Goal: Task Accomplishment & Management: Manage account settings

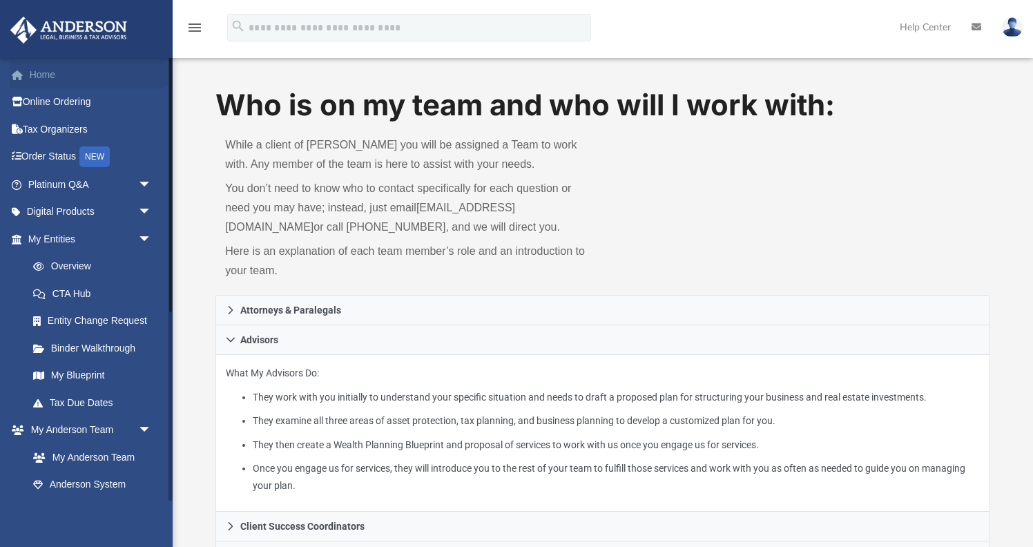
click at [41, 75] on link "Home" at bounding box center [91, 75] width 163 height 28
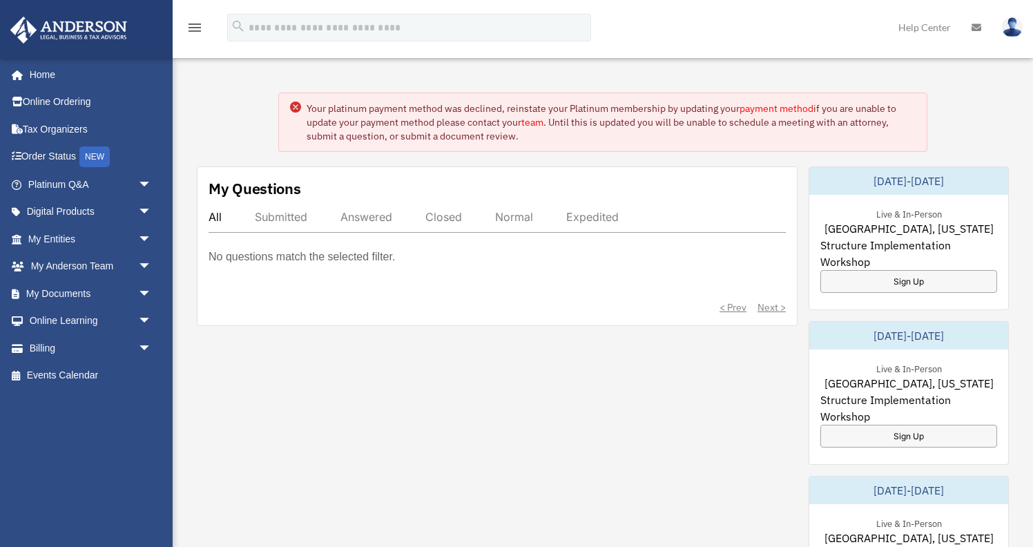
click at [772, 108] on link "payment method" at bounding box center [776, 108] width 74 height 12
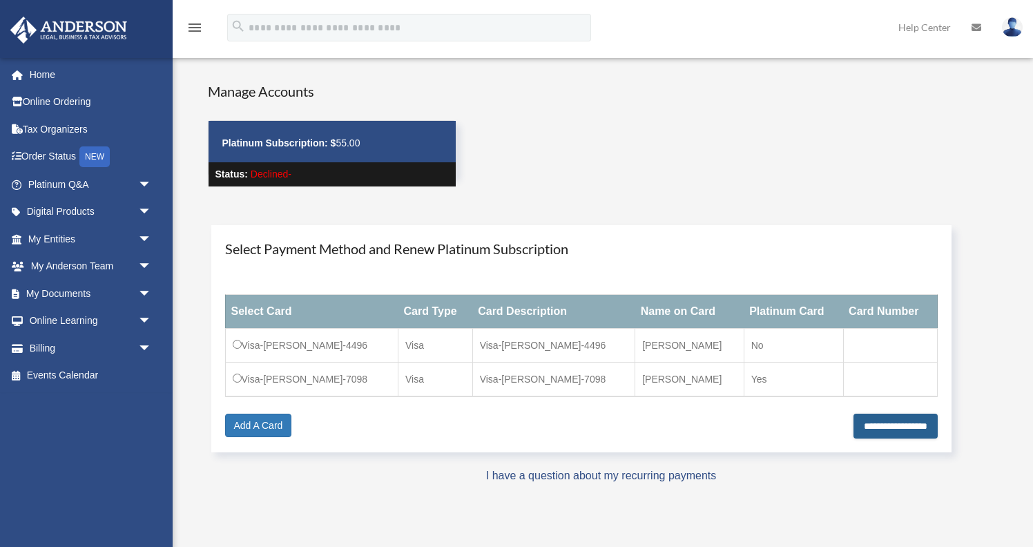
click at [874, 424] on input "**********" at bounding box center [895, 426] width 84 height 25
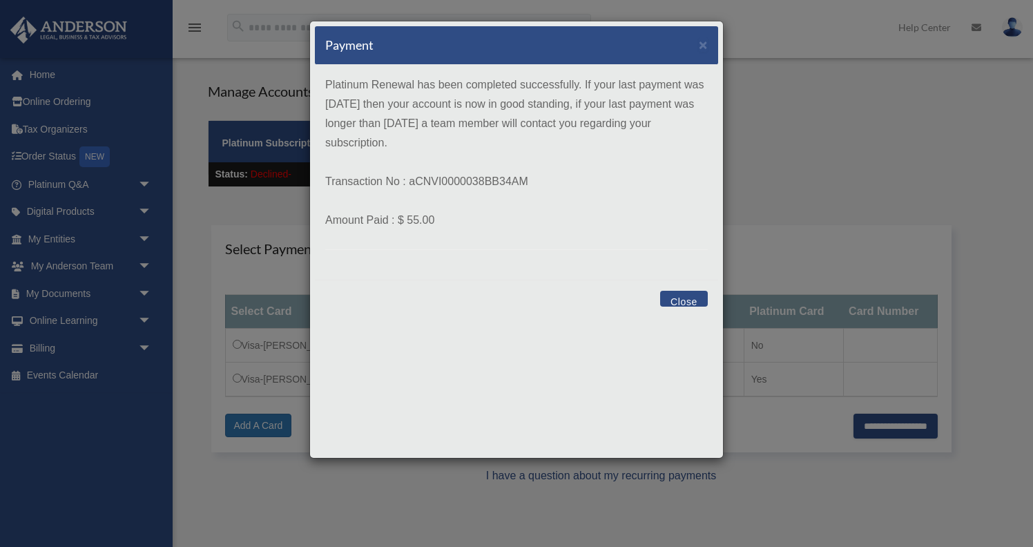
click at [671, 296] on button "Close" at bounding box center [684, 299] width 48 height 16
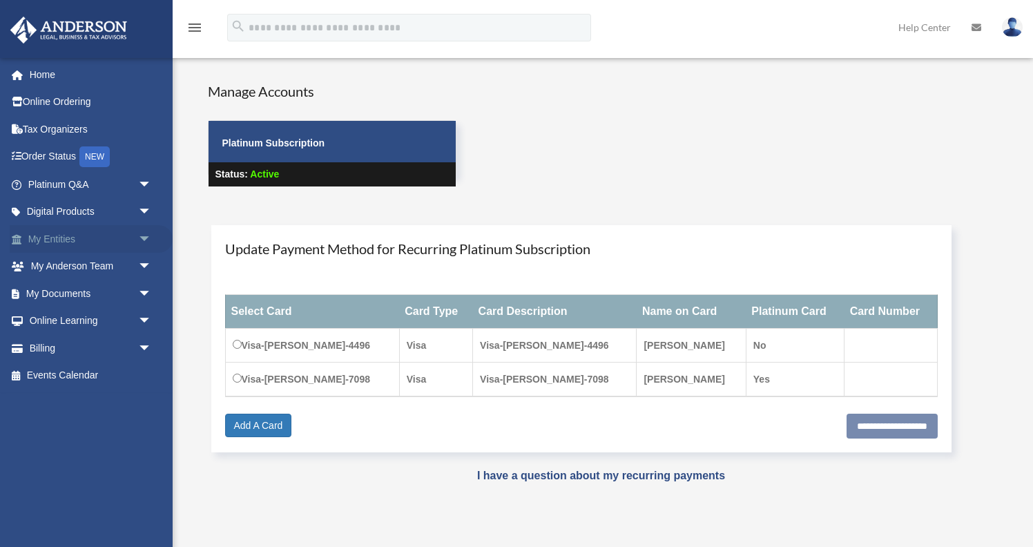
click at [54, 236] on link "My Entities arrow_drop_down" at bounding box center [91, 239] width 163 height 28
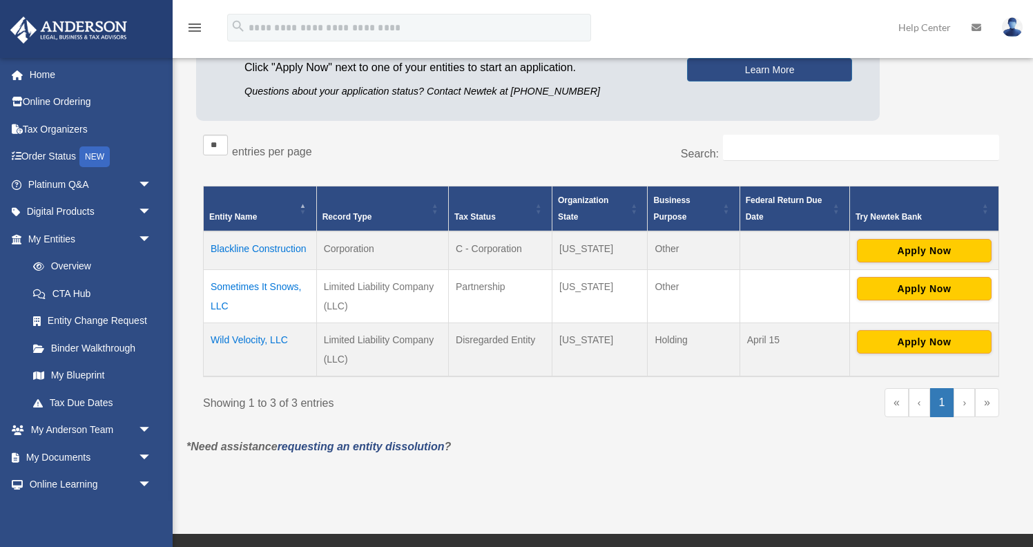
scroll to position [166, 0]
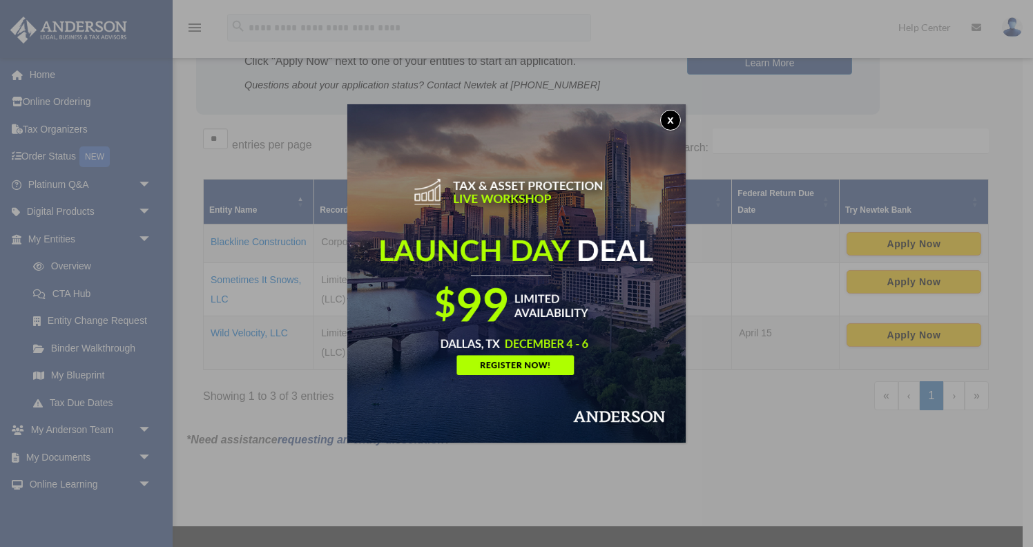
click at [669, 117] on button "x" at bounding box center [670, 120] width 21 height 21
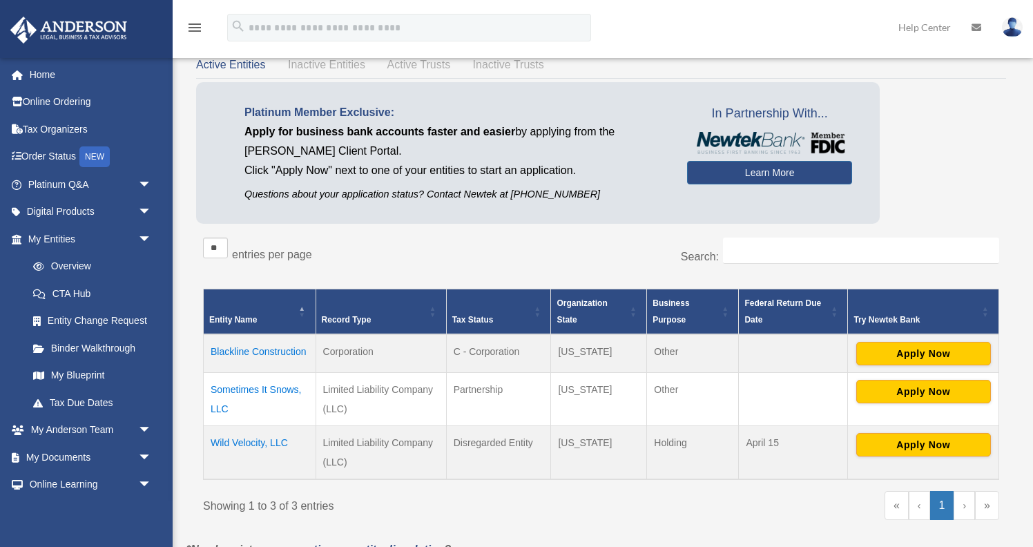
scroll to position [61, 0]
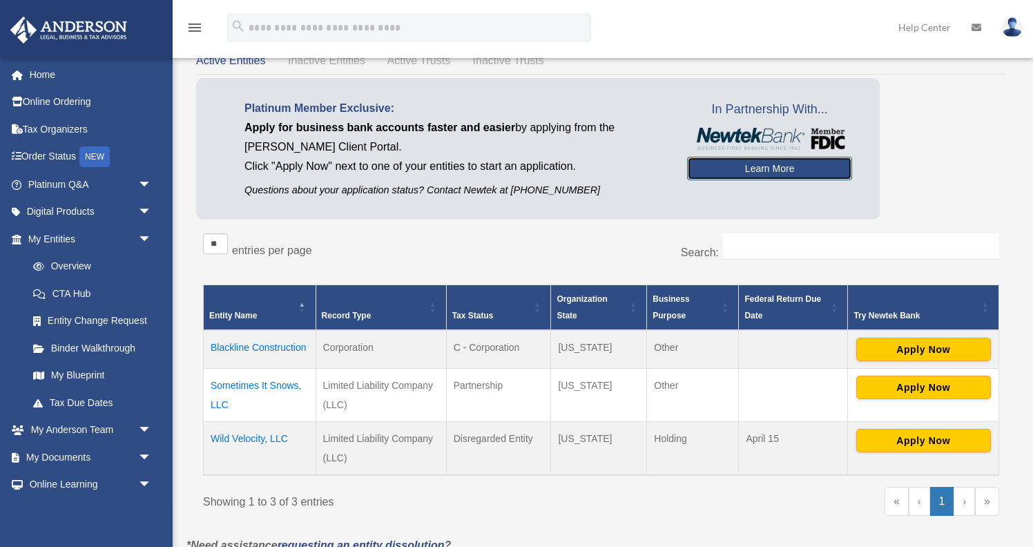
click at [730, 168] on link "Learn More" at bounding box center [769, 168] width 165 height 23
